Goal: Transaction & Acquisition: Book appointment/travel/reservation

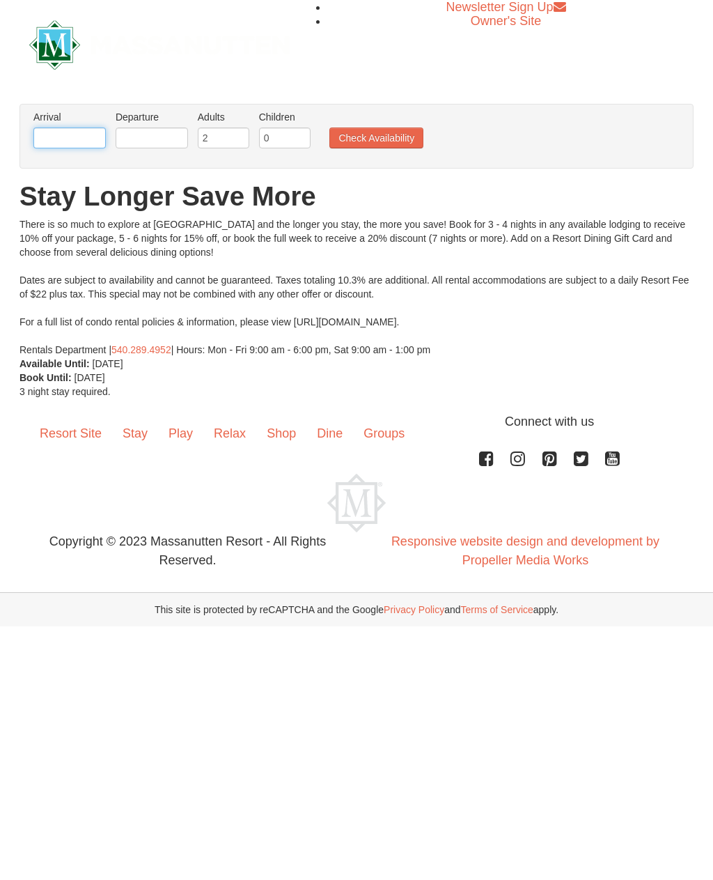
click at [66, 145] on input "text" at bounding box center [69, 137] width 72 height 21
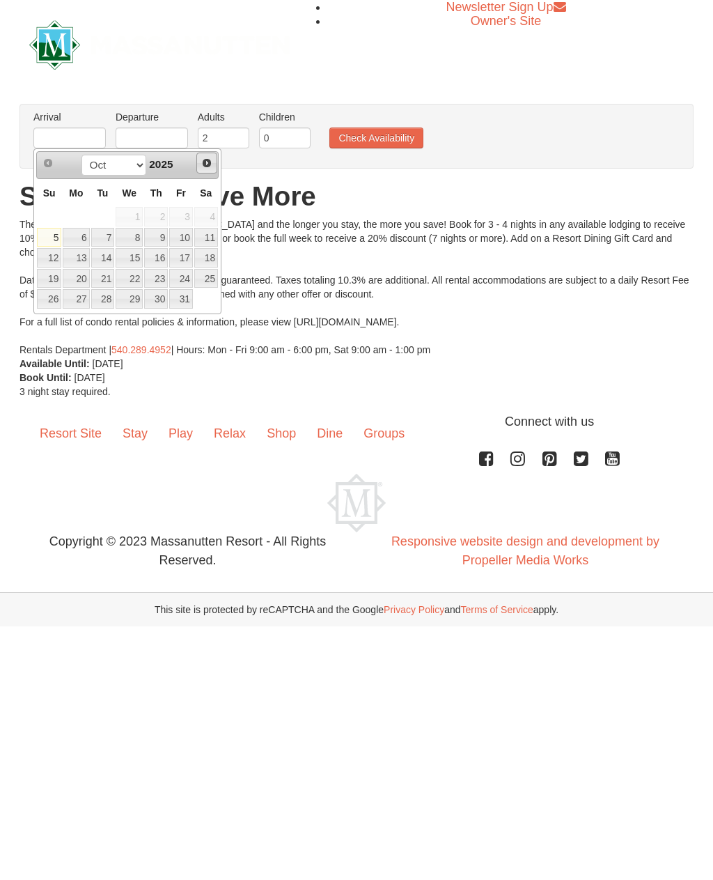
click at [208, 162] on span "Next" at bounding box center [206, 162] width 11 height 11
click at [51, 322] on link "30" at bounding box center [49, 320] width 24 height 20
type input "[DATE]"
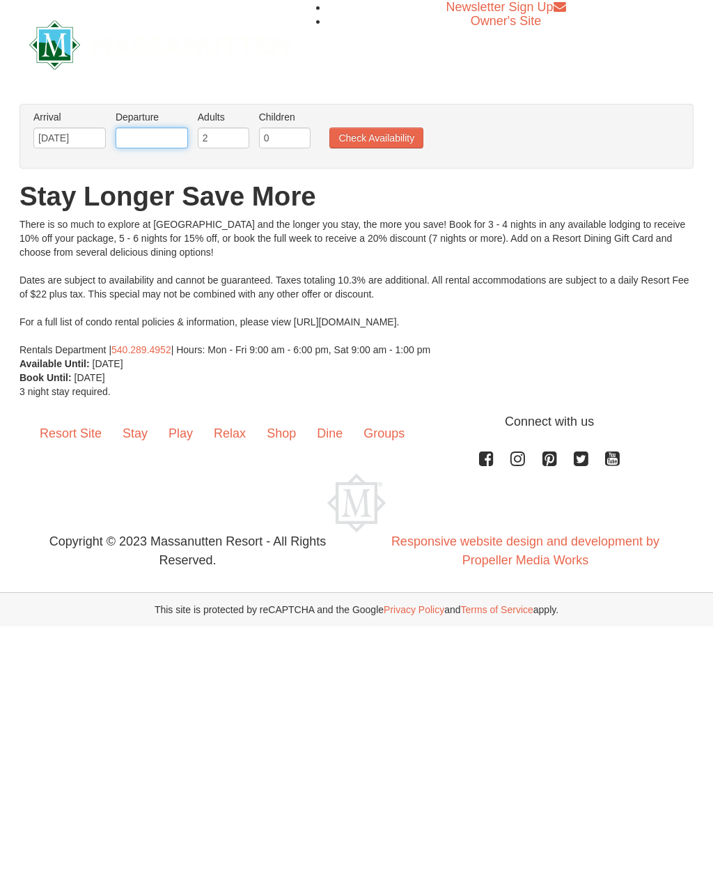
click at [153, 139] on input "text" at bounding box center [152, 137] width 72 height 21
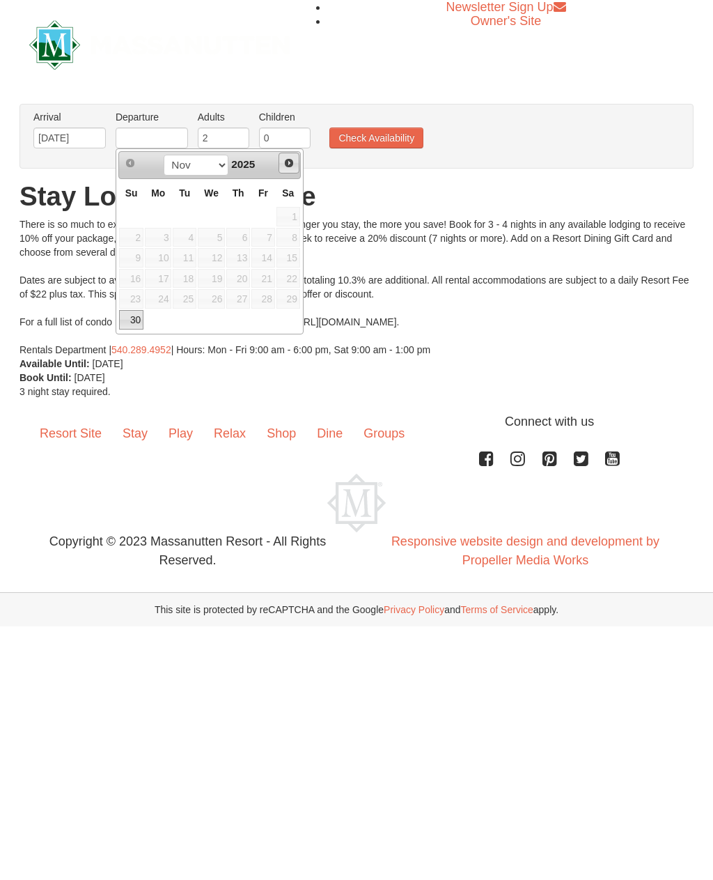
click at [281, 164] on link "Next" at bounding box center [289, 163] width 21 height 21
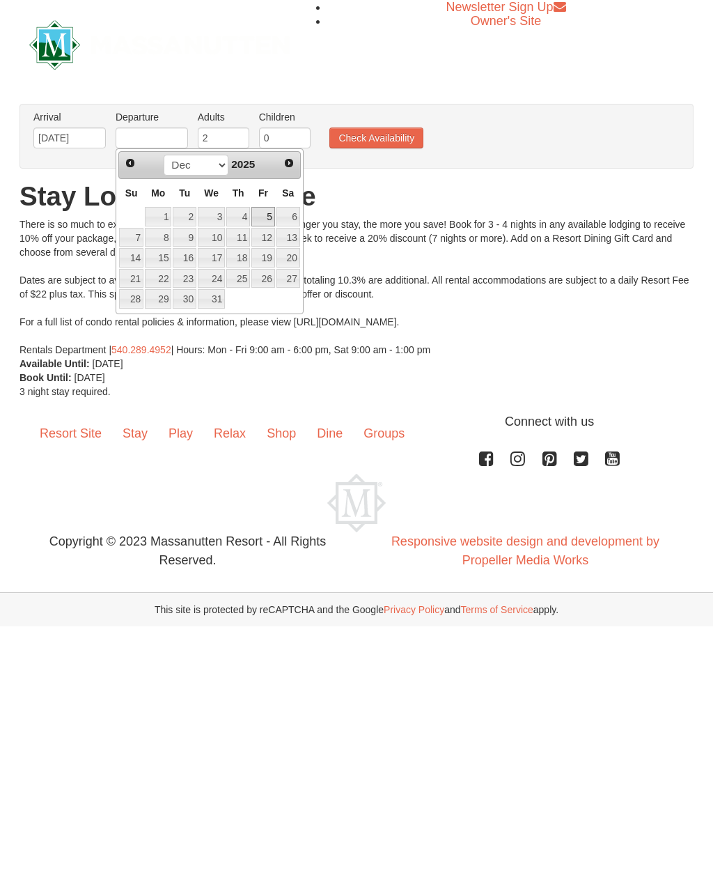
click at [270, 211] on link "5" at bounding box center [263, 217] width 24 height 20
type input "[DATE]"
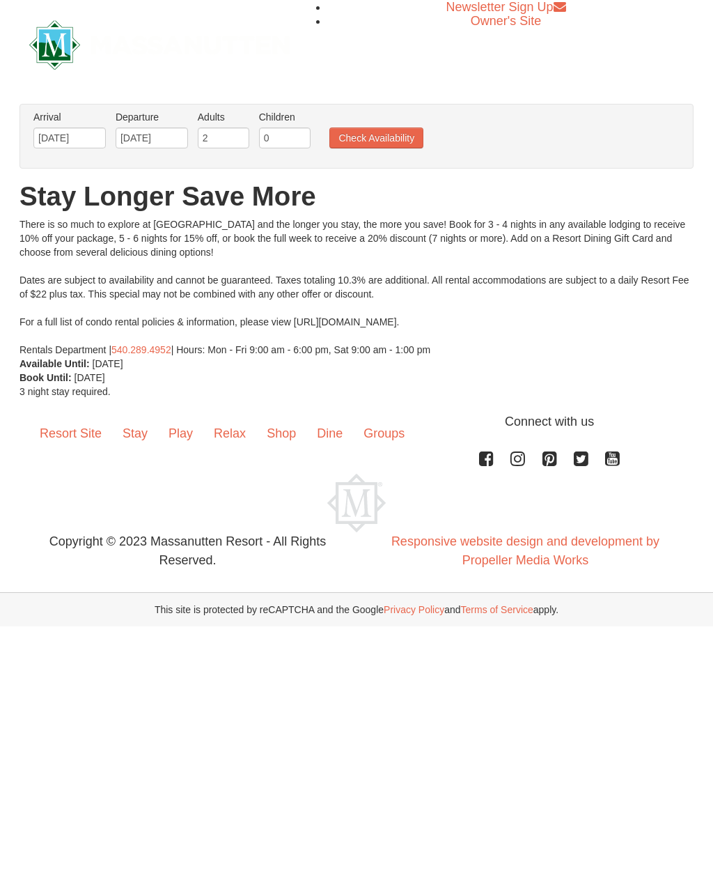
click at [374, 137] on button "Check Availability" at bounding box center [376, 137] width 94 height 21
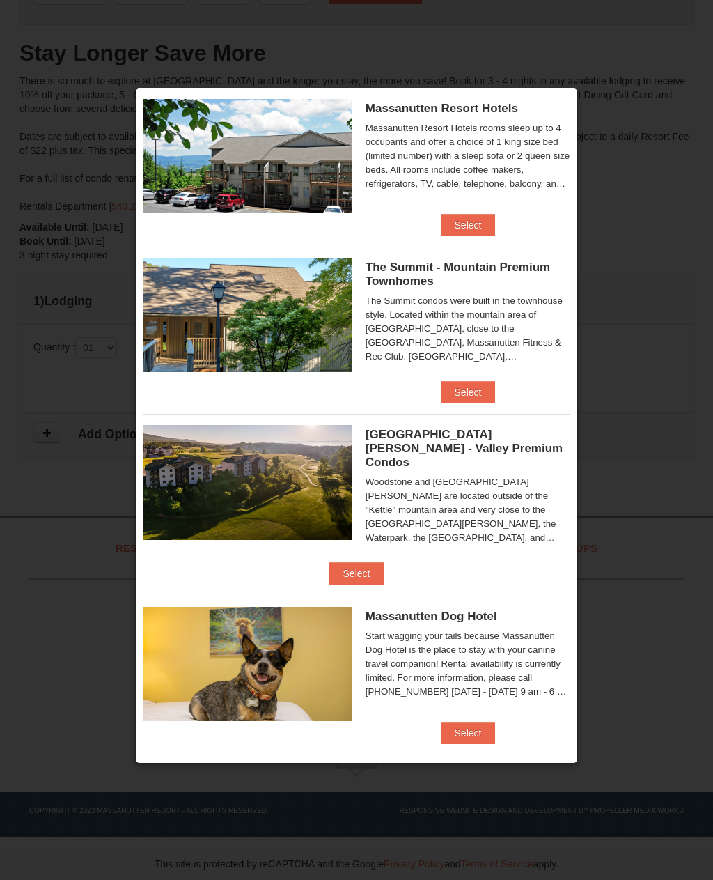
scroll to position [513, 0]
click at [384, 562] on button "Select" at bounding box center [356, 573] width 55 height 22
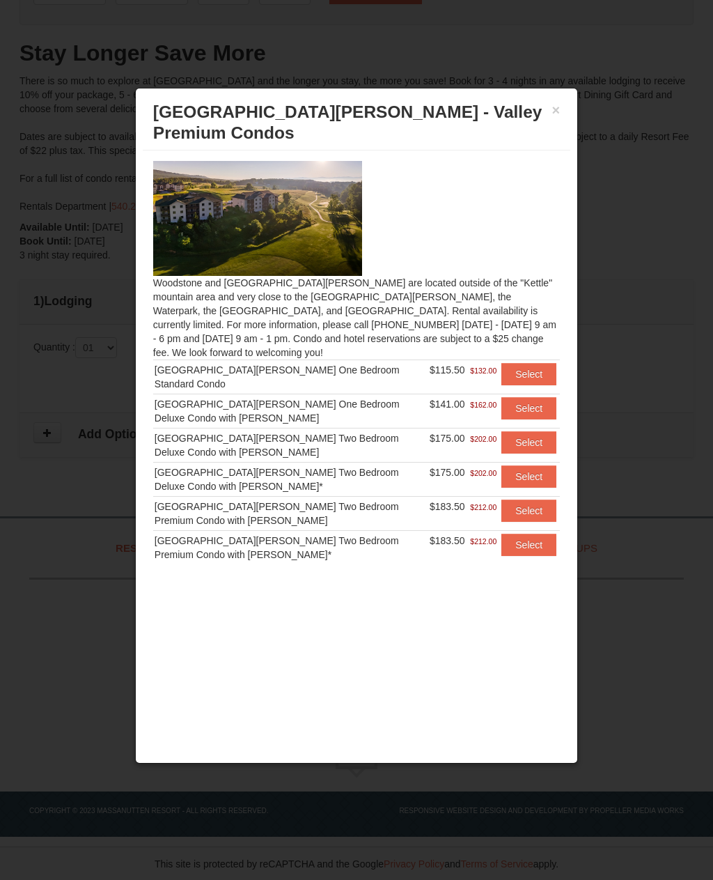
click at [524, 397] on button "Select" at bounding box center [528, 408] width 55 height 22
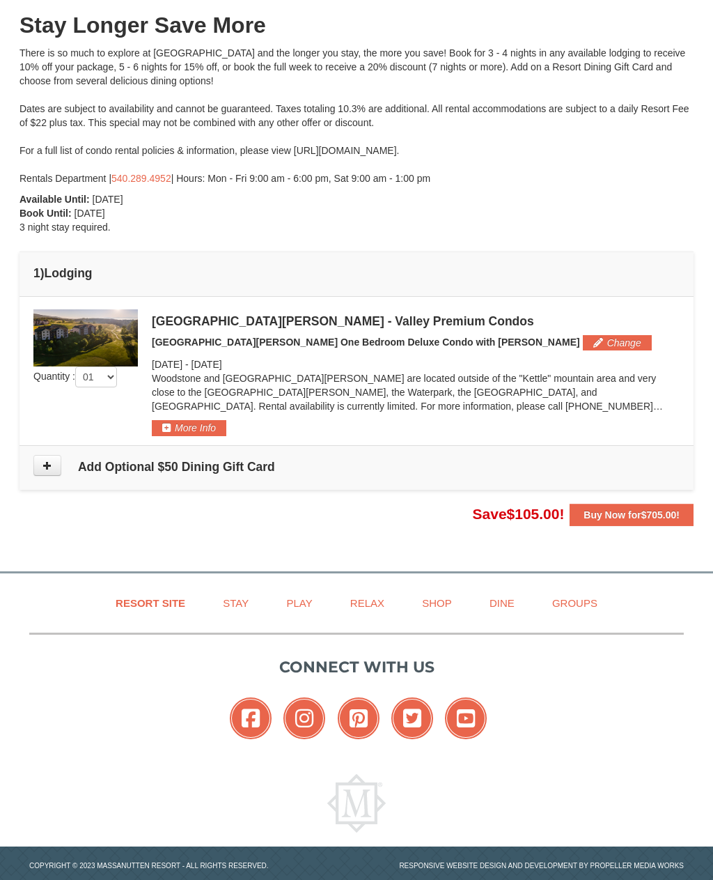
scroll to position [150, 0]
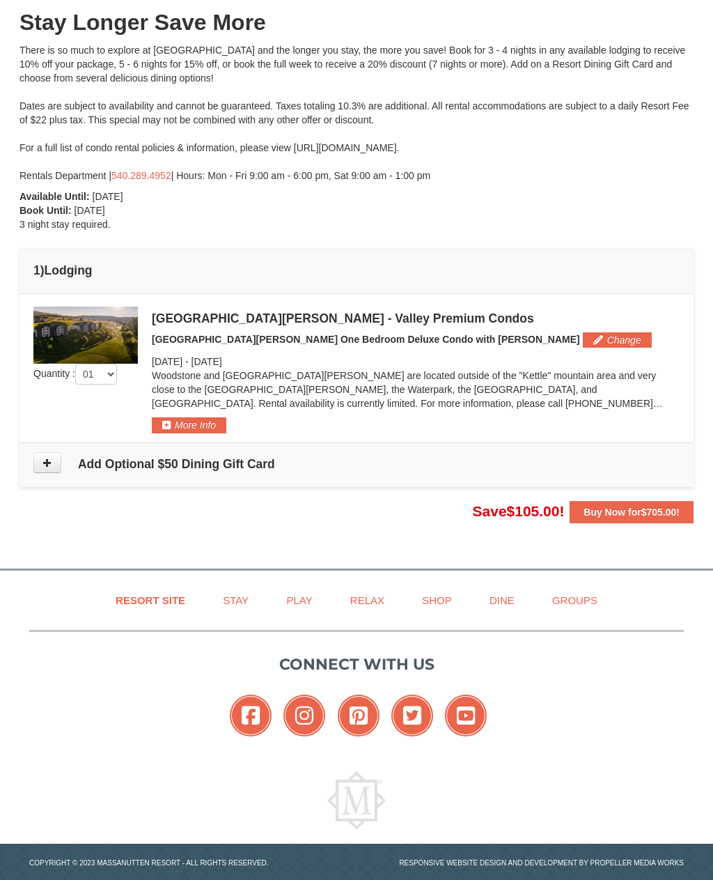
click at [194, 429] on button "More Info" at bounding box center [189, 424] width 75 height 15
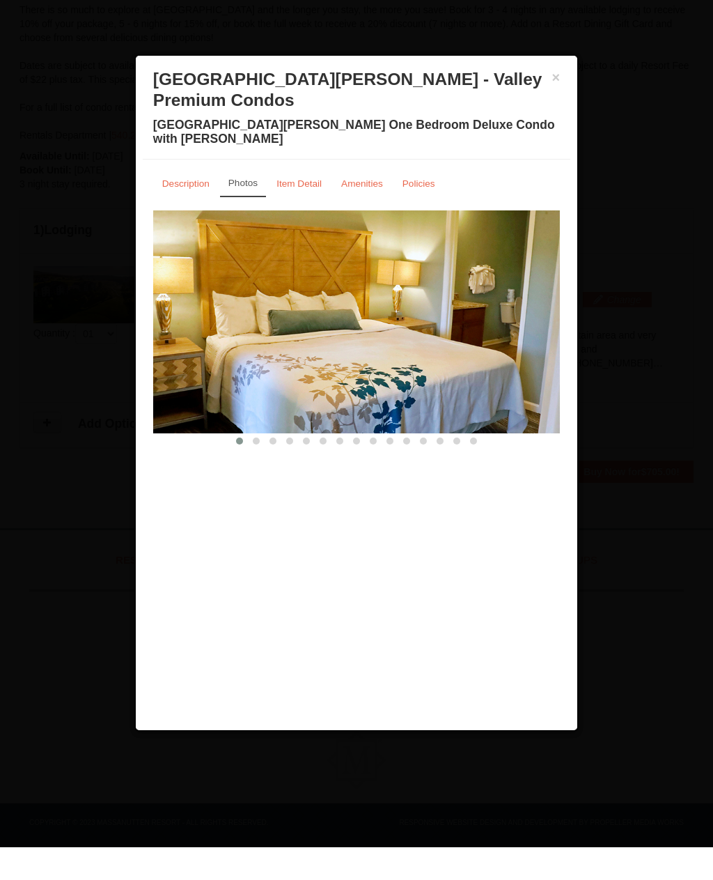
scroll to position [0, 0]
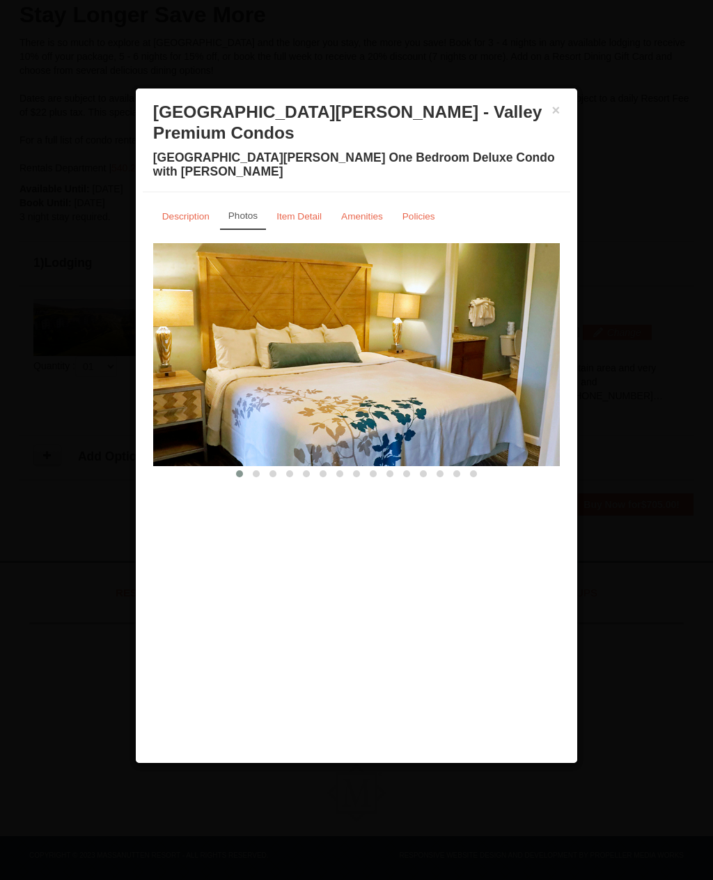
click at [295, 211] on small "Item Detail" at bounding box center [299, 216] width 45 height 10
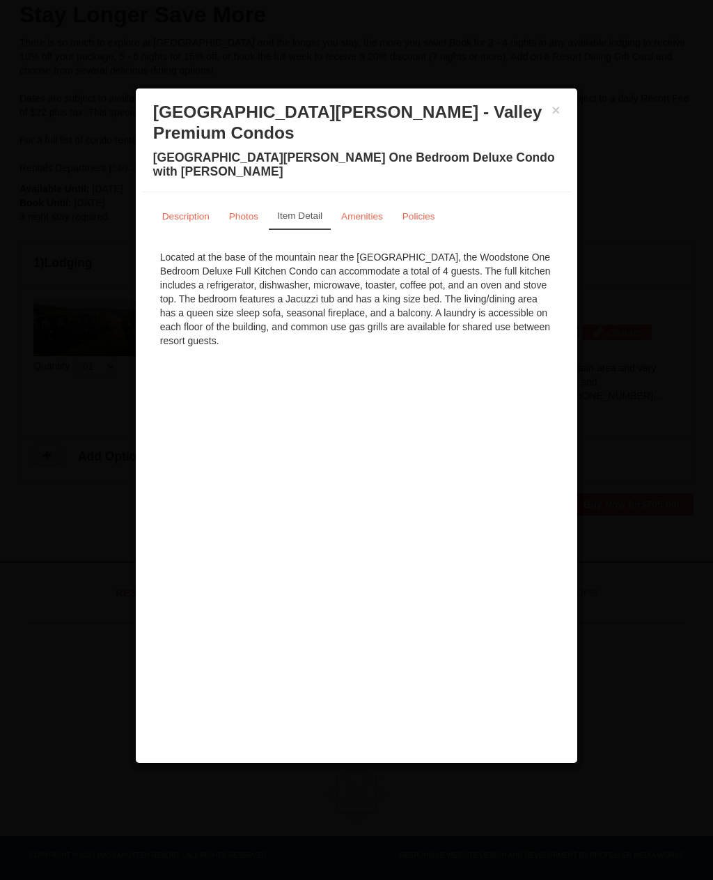
click at [357, 211] on small "Amenities" at bounding box center [362, 216] width 42 height 10
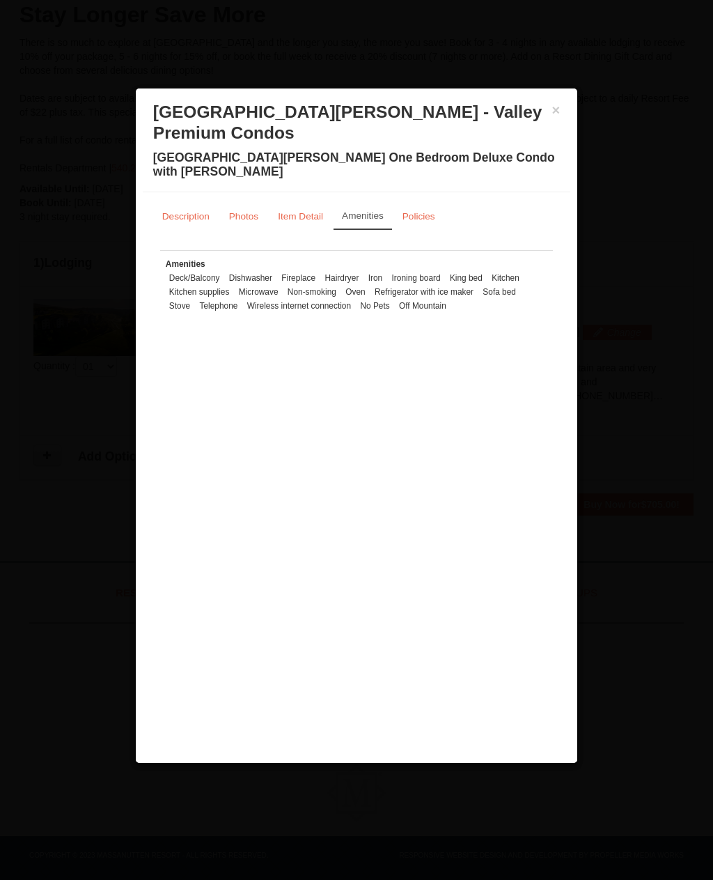
click at [422, 211] on small "Policies" at bounding box center [419, 216] width 33 height 10
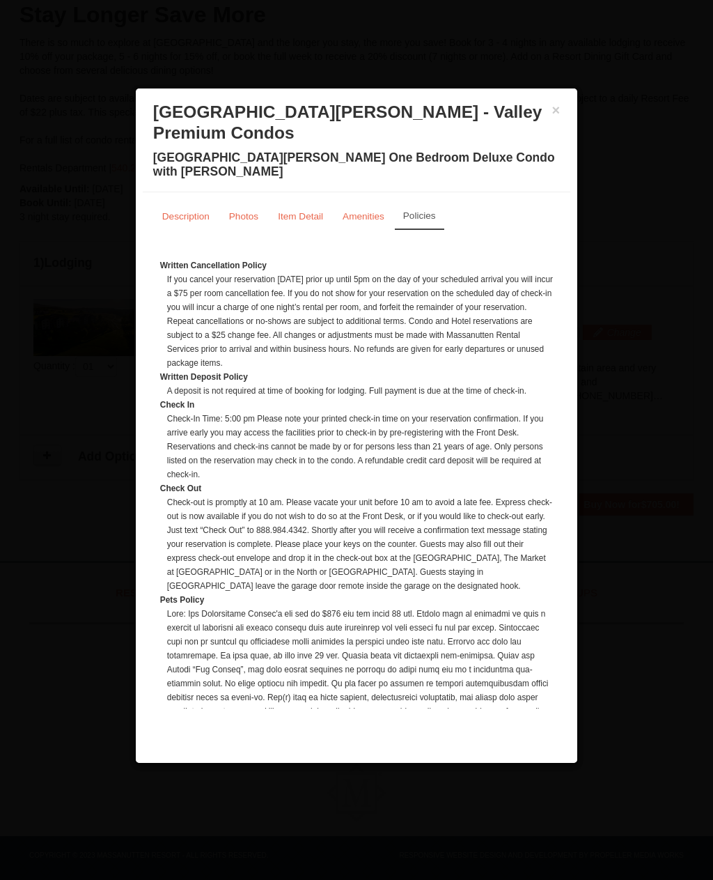
click at [568, 113] on div "× [GEOGRAPHIC_DATA][PERSON_NAME] - Valley Premium Condos [GEOGRAPHIC_DATA][PERS…" at bounding box center [357, 143] width 428 height 97
click at [632, 226] on div at bounding box center [356, 440] width 713 height 880
click at [553, 117] on button "×" at bounding box center [556, 110] width 8 height 14
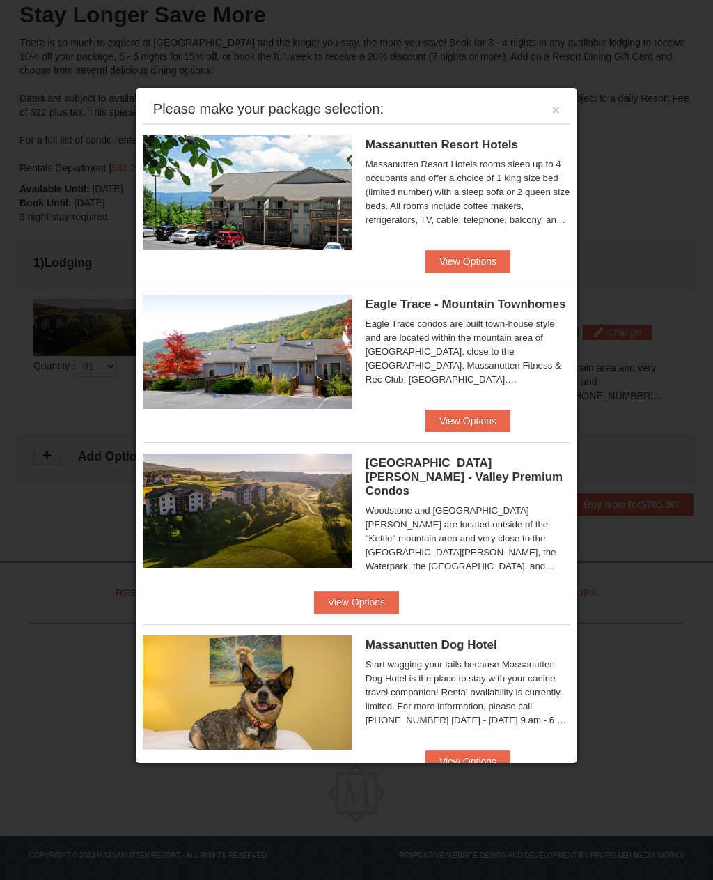
click at [461, 264] on button "View Options" at bounding box center [468, 261] width 85 height 22
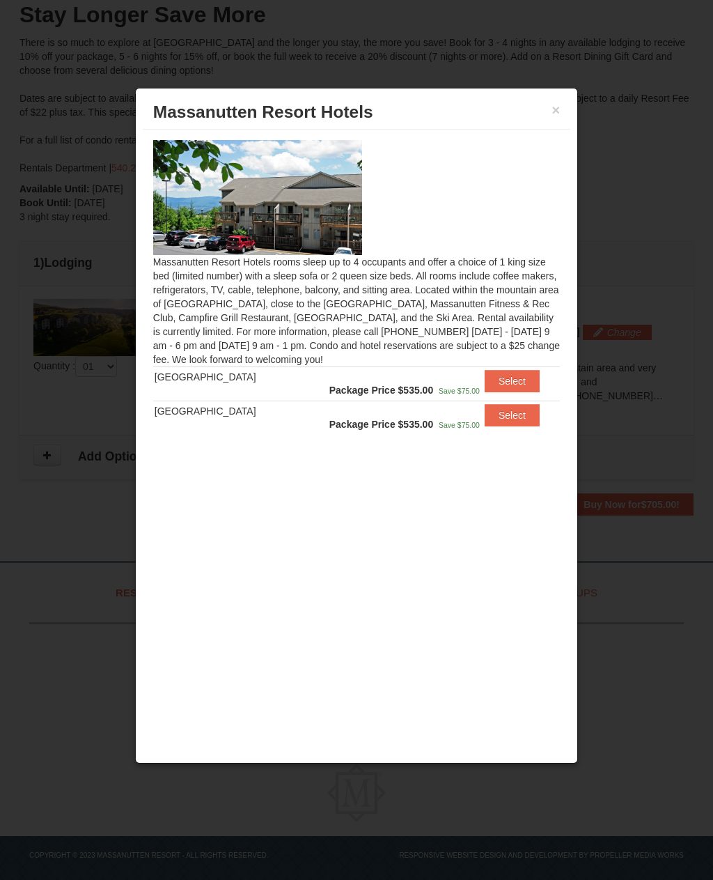
click at [504, 420] on button "Select" at bounding box center [512, 415] width 55 height 22
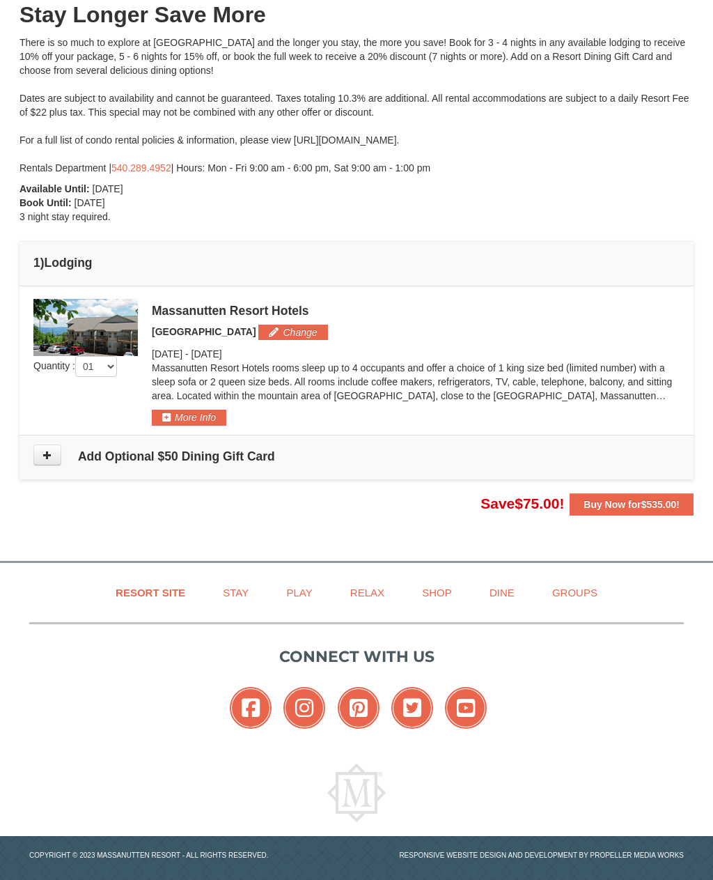
click at [189, 415] on button "More Info" at bounding box center [189, 417] width 75 height 15
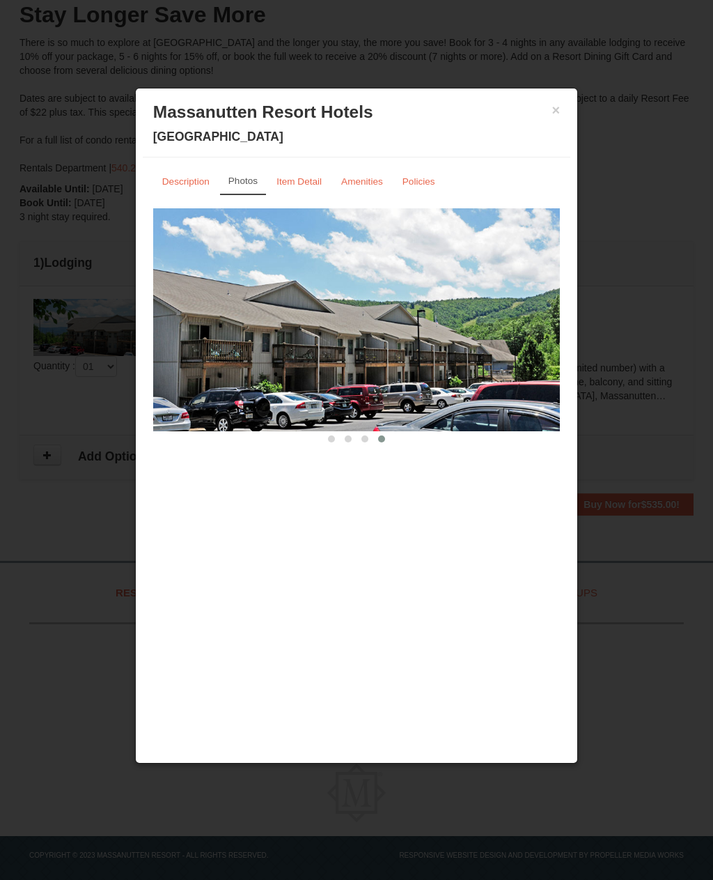
click at [349, 187] on small "Amenities" at bounding box center [362, 181] width 42 height 10
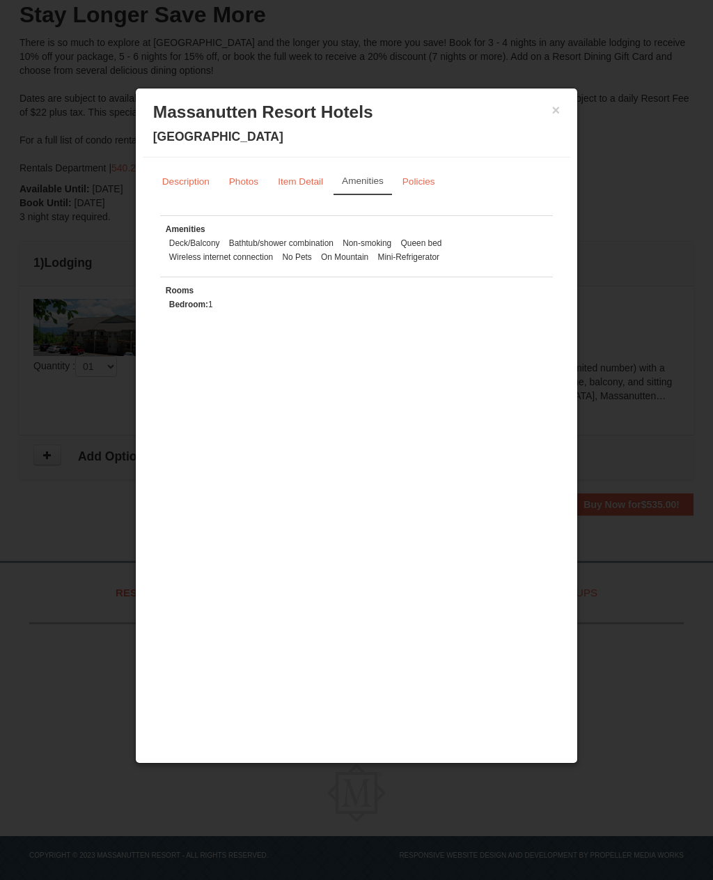
click at [79, 589] on div at bounding box center [356, 440] width 713 height 880
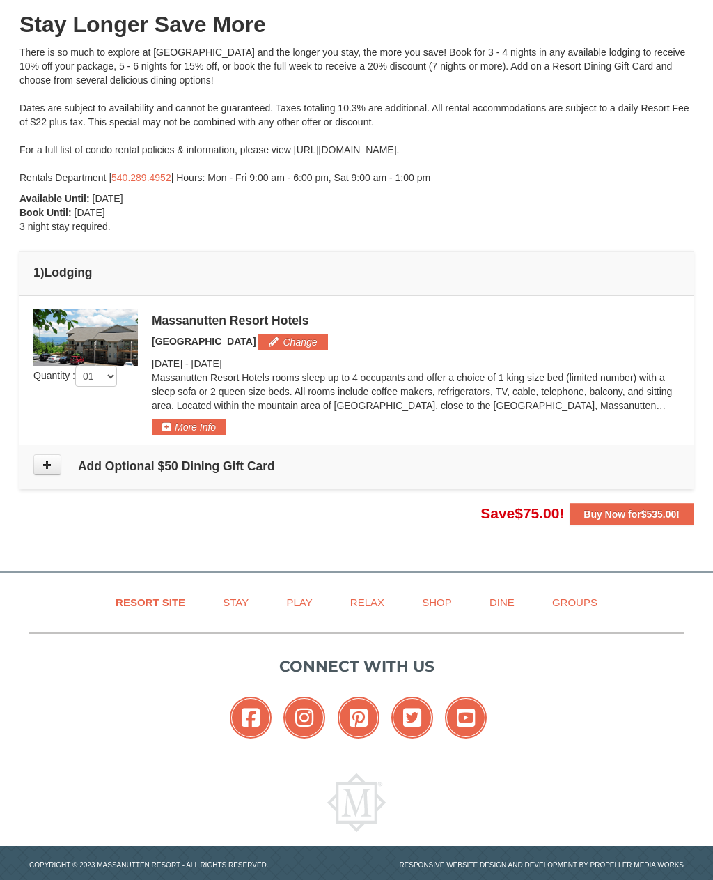
scroll to position [149, 0]
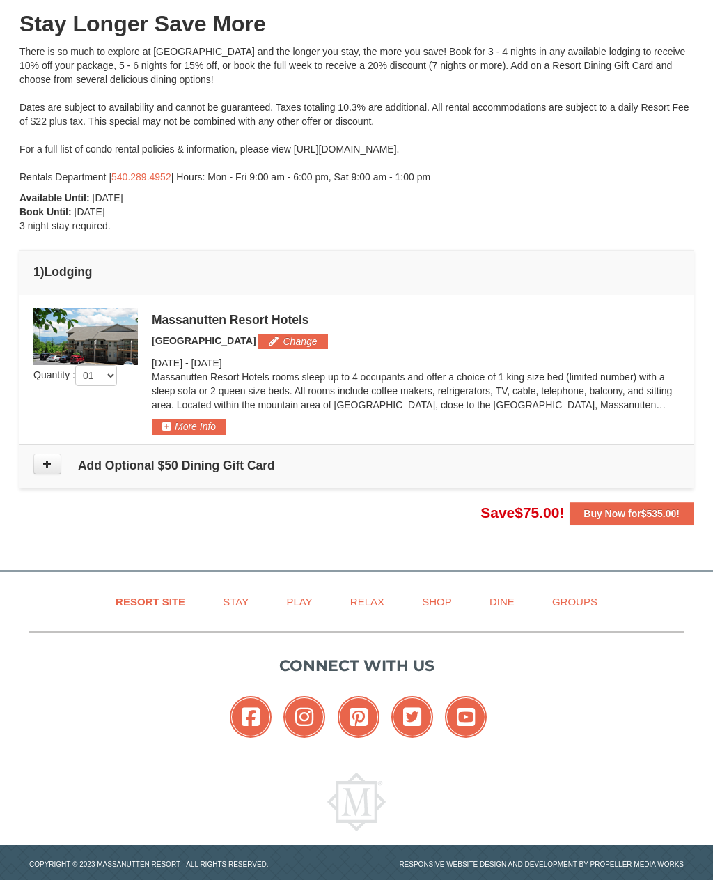
click at [306, 604] on link "Play" at bounding box center [299, 601] width 61 height 31
